Goal: Transaction & Acquisition: Purchase product/service

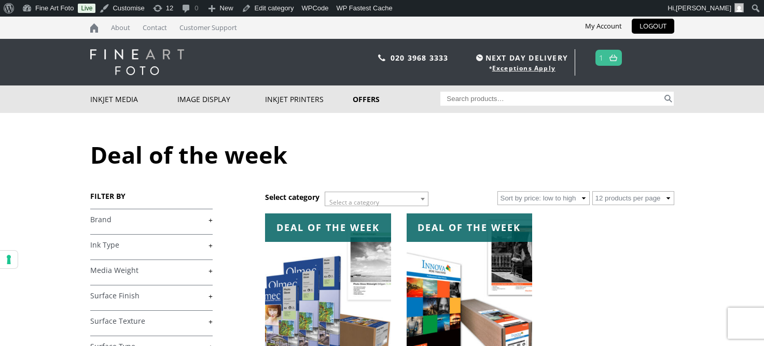
scroll to position [152, 0]
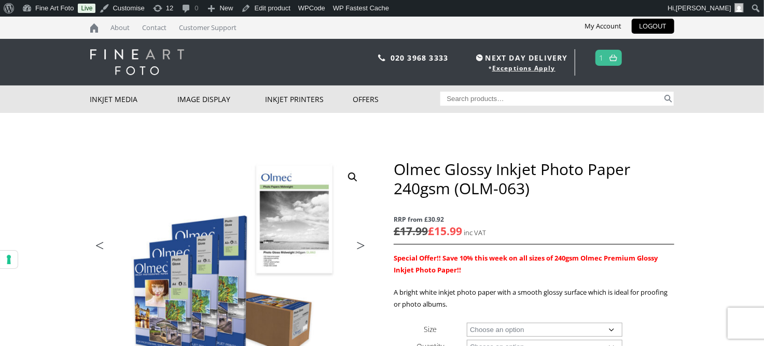
click at [158, 61] on img at bounding box center [137, 62] width 94 height 26
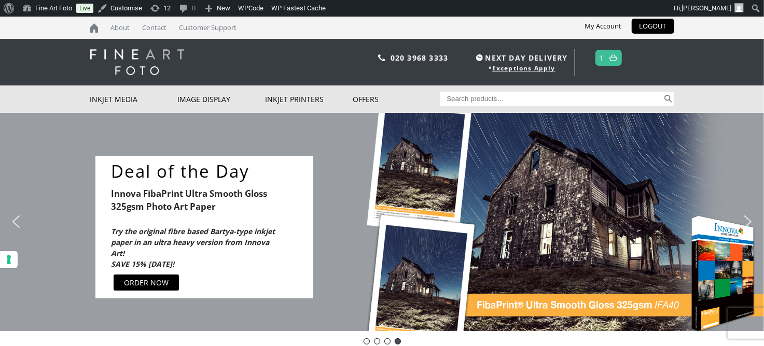
click at [749, 220] on img "next arrow" at bounding box center [747, 222] width 17 height 17
